Goal: Information Seeking & Learning: Learn about a topic

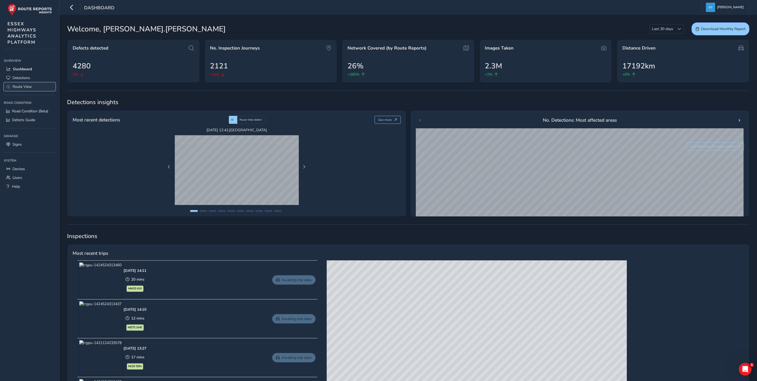
click at [21, 84] on span "Route View" at bounding box center [21, 86] width 19 height 5
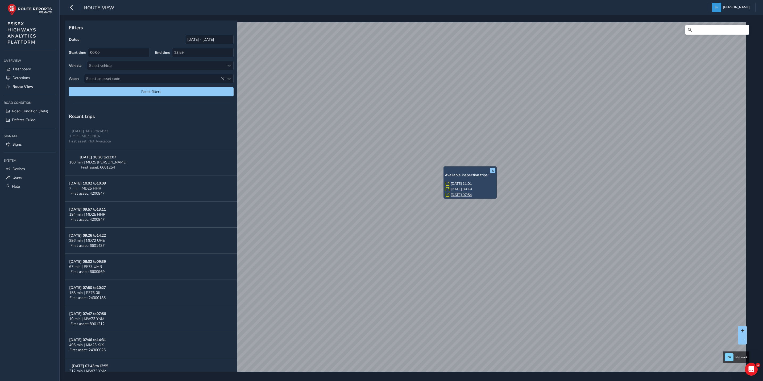
click at [461, 183] on link "[DATE] 11:01" at bounding box center [460, 183] width 21 height 5
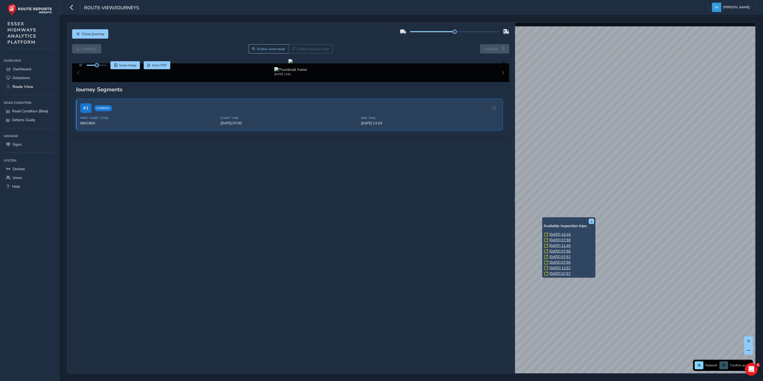
click at [556, 234] on link "[DATE] 10:16" at bounding box center [559, 234] width 21 height 5
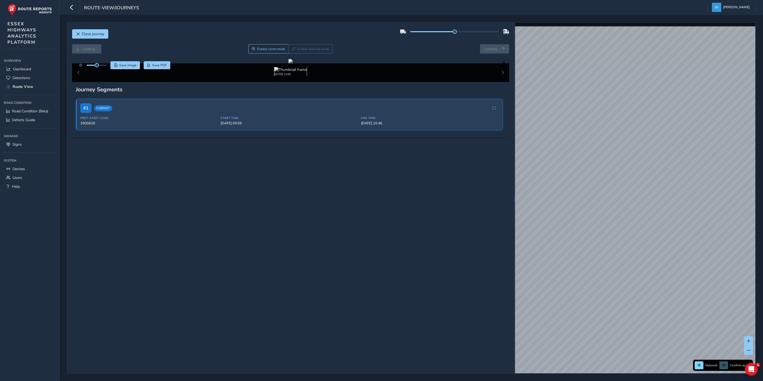
click at [282, 72] on img at bounding box center [290, 69] width 32 height 5
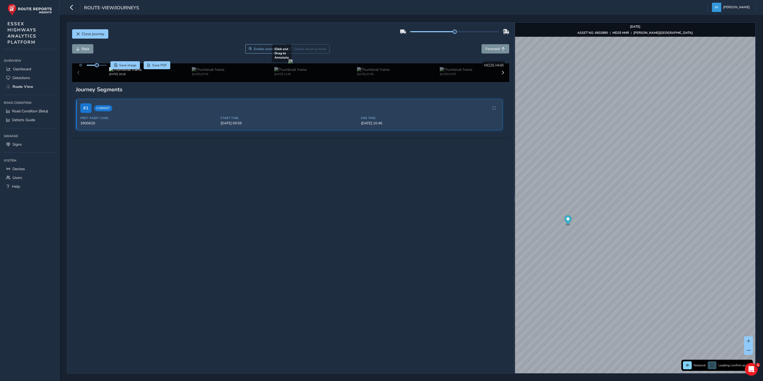
click at [288, 63] on div at bounding box center [290, 61] width 4 height 4
click at [487, 51] on span "Forward" at bounding box center [492, 48] width 14 height 5
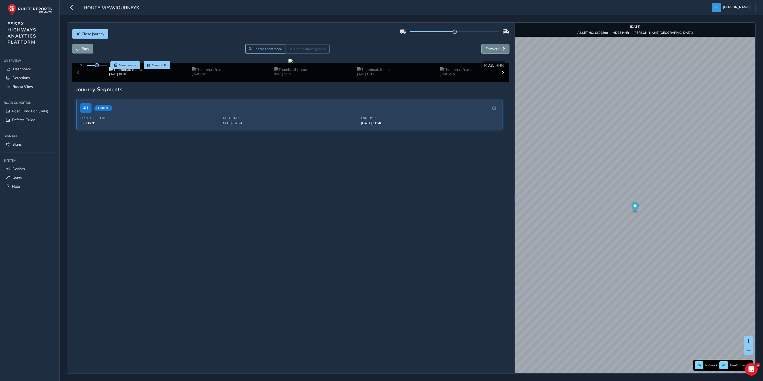
click at [487, 51] on span "Forward" at bounding box center [492, 48] width 14 height 5
click at [646, 214] on div "x Available inspection trips: [DATE] 11:01 [DATE] 09:49 [DATE] 07:54" at bounding box center [671, 229] width 51 height 30
click at [685, 220] on link "[DATE] 09:49" at bounding box center [691, 219] width 21 height 5
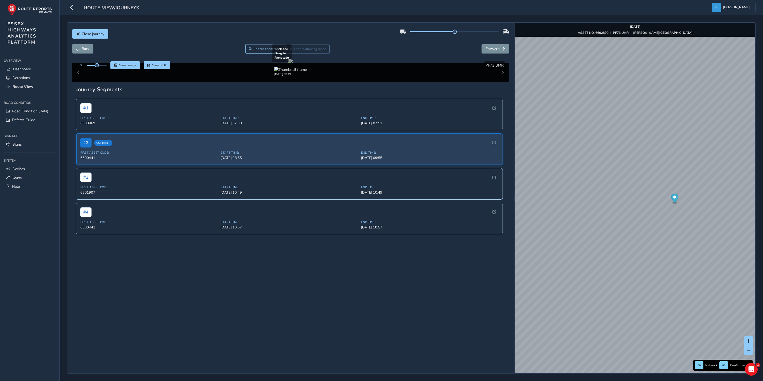
drag, startPoint x: 289, startPoint y: 210, endPoint x: 300, endPoint y: 209, distance: 11.2
click at [293, 63] on div at bounding box center [290, 61] width 4 height 4
click at [83, 47] on span "Back" at bounding box center [86, 48] width 8 height 5
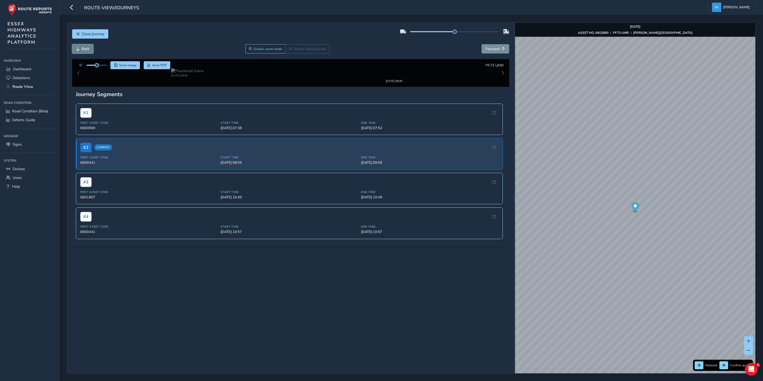
click at [83, 47] on span "Back" at bounding box center [86, 48] width 8 height 5
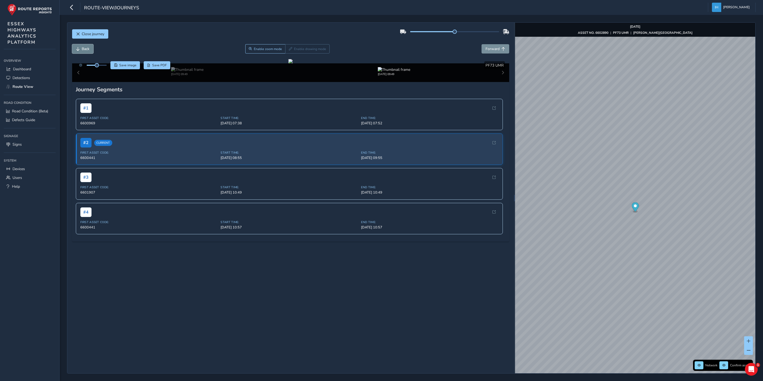
click at [83, 47] on span "Back" at bounding box center [86, 48] width 8 height 5
click at [485, 49] on span "Forward" at bounding box center [492, 48] width 14 height 5
click at [686, 221] on img "Preview frame" at bounding box center [692, 218] width 13 height 4
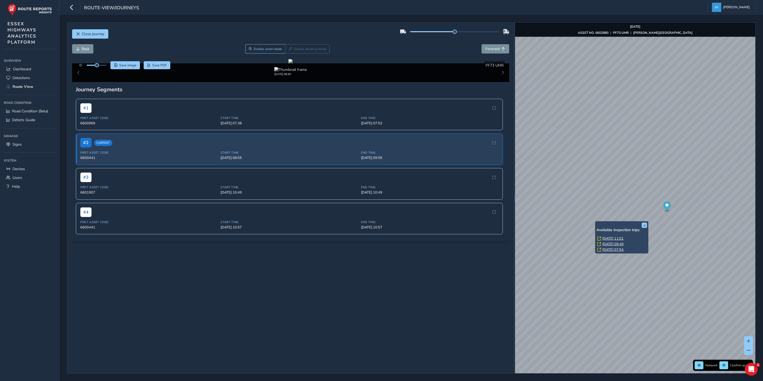
click at [611, 249] on link "[DATE] 07:54" at bounding box center [612, 249] width 21 height 5
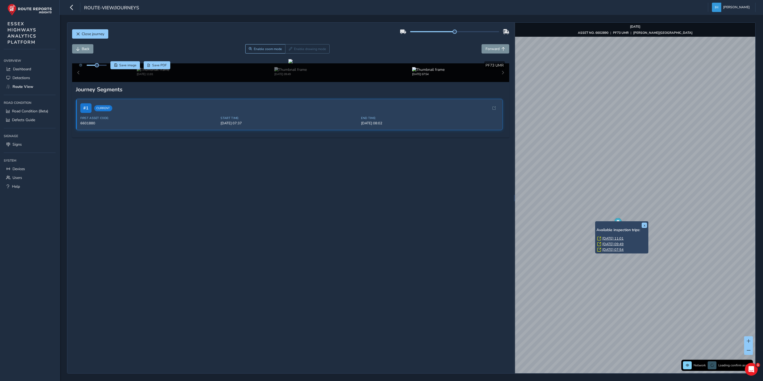
click at [612, 243] on link "[DATE] 09:49" at bounding box center [612, 243] width 21 height 5
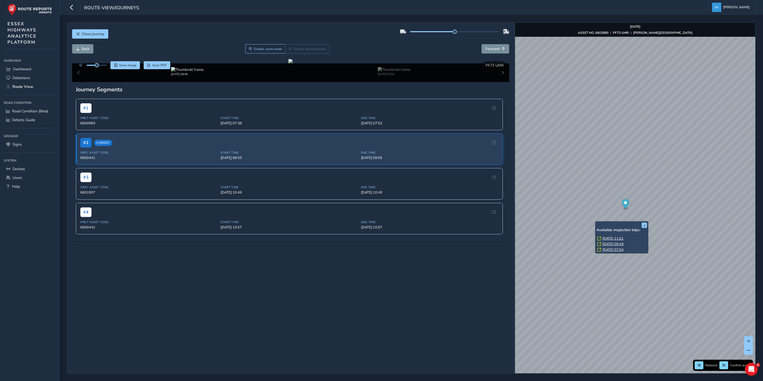
click at [611, 236] on link "[DATE] 11:01" at bounding box center [612, 238] width 21 height 5
